Goal: Check status

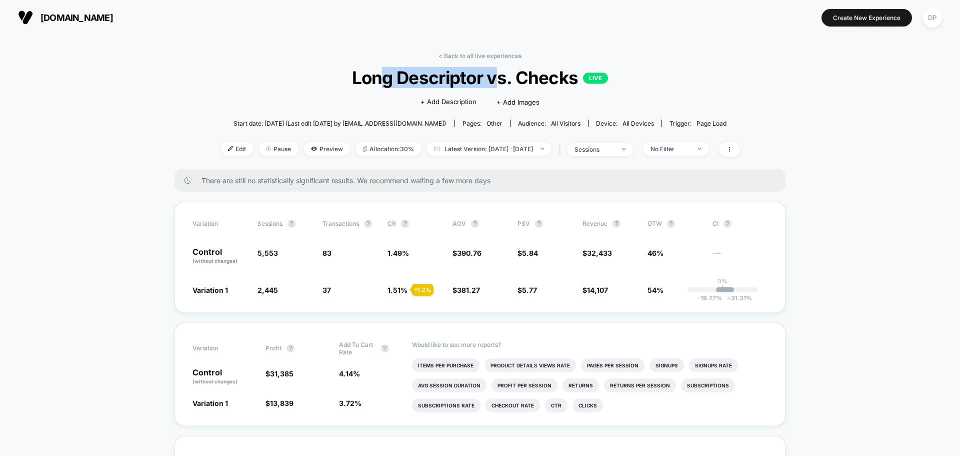
drag, startPoint x: 449, startPoint y: 87, endPoint x: 500, endPoint y: 84, distance: 51.1
click at [500, 84] on span "Long Descriptor vs. Checks LIVE" at bounding box center [480, 77] width 468 height 21
drag, startPoint x: 362, startPoint y: 82, endPoint x: 535, endPoint y: 86, distance: 173.1
click at [535, 86] on span "Long Descriptor vs. Checks LIVE" at bounding box center [480, 77] width 468 height 21
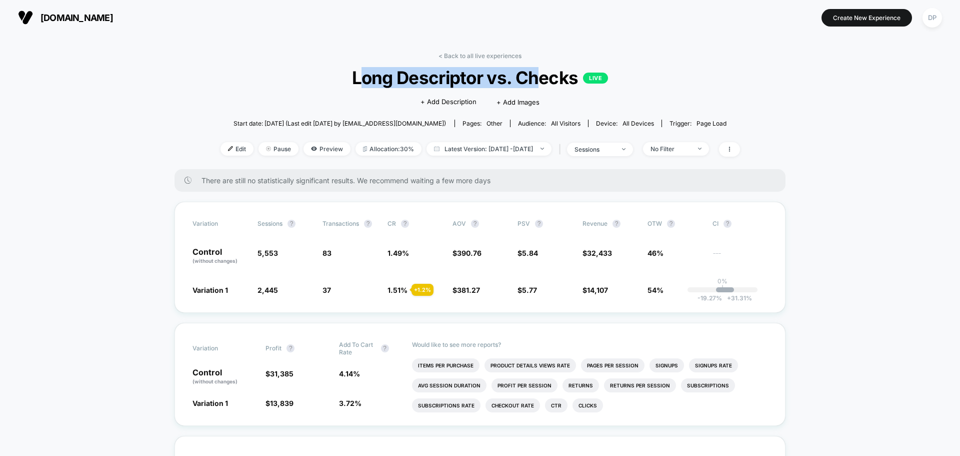
click at [535, 86] on span "Long Descriptor vs. Checks LIVE" at bounding box center [480, 77] width 468 height 21
